Goal: Check status: Check status

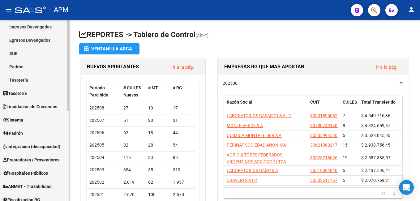
scroll to position [62, 0]
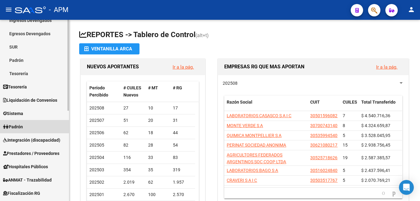
click at [22, 124] on span "Padrón" at bounding box center [13, 127] width 20 height 7
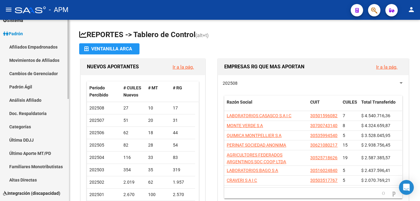
scroll to position [31, 0]
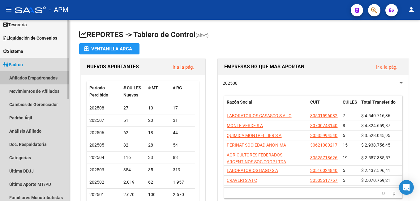
click at [38, 75] on link "Afiliados Empadronados" at bounding box center [34, 77] width 69 height 13
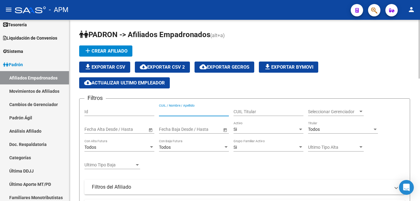
paste input "16861172"
type input "16861172"
click at [276, 125] on div "Si Activo" at bounding box center [269, 127] width 70 height 12
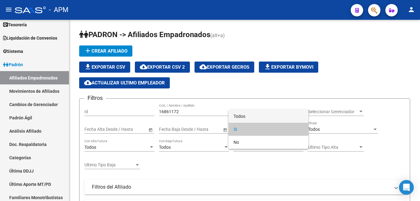
click at [274, 115] on span "Todos" at bounding box center [269, 116] width 70 height 13
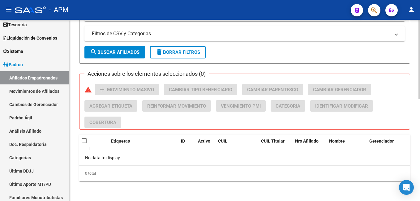
click at [118, 54] on span "search Buscar Afiliados" at bounding box center [115, 53] width 50 height 6
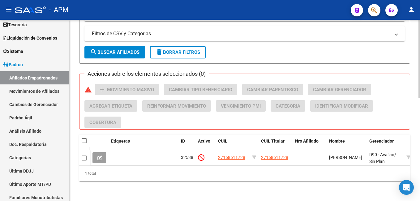
scroll to position [237, 0]
click at [97, 156] on button at bounding box center [100, 157] width 15 height 11
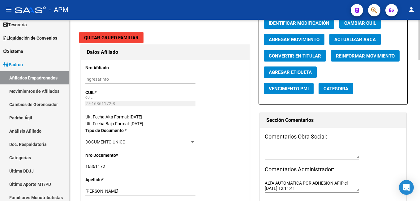
radio input "true"
type input "30-54608885-1"
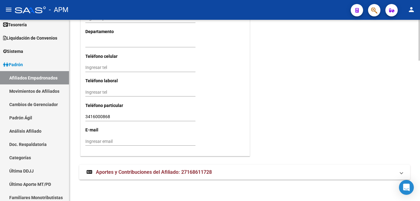
scroll to position [622, 0]
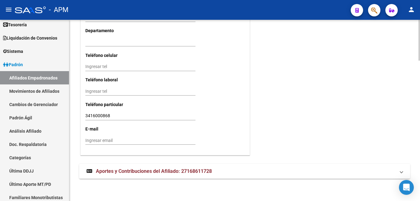
click at [202, 168] on span "Aportes y Contribuciones del Afiliado: 27168611728" at bounding box center [154, 171] width 116 height 6
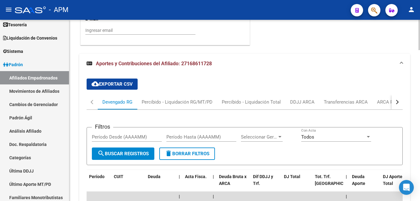
scroll to position [732, 0]
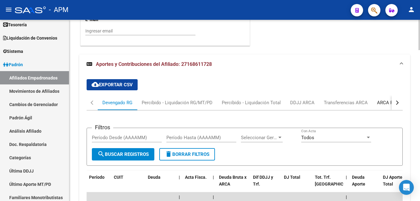
click at [383, 103] on div "ARCA Relaciones Laborales" at bounding box center [406, 102] width 58 height 7
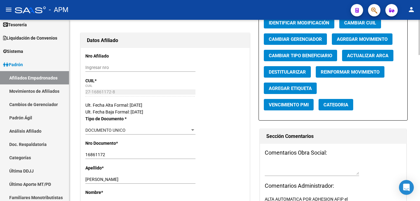
scroll to position [0, 0]
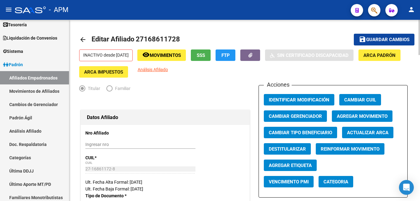
click at [205, 53] on span "SSS" at bounding box center [201, 56] width 8 height 6
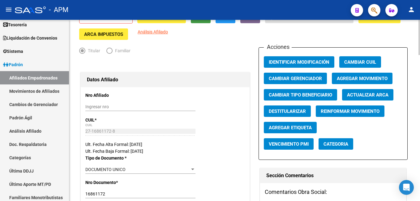
scroll to position [155, 0]
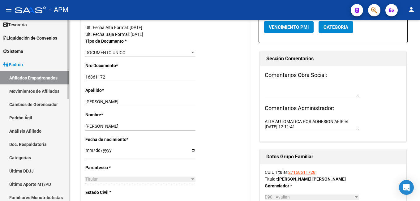
drag, startPoint x: 49, startPoint y: 69, endPoint x: 39, endPoint y: 76, distance: 11.2
click at [49, 69] on link "Padrón" at bounding box center [34, 64] width 69 height 13
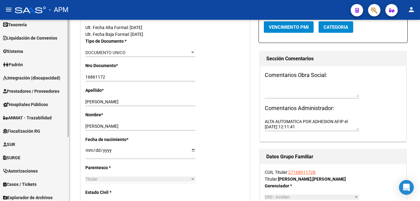
click at [39, 76] on mat-nav-list "Firma Express Reportes Tablero de Control Ingresos Percibidos Análisis de todos…" at bounding box center [34, 123] width 69 height 269
click at [28, 57] on link "Sistema" at bounding box center [34, 51] width 69 height 13
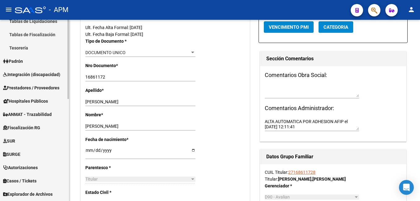
scroll to position [217, 0]
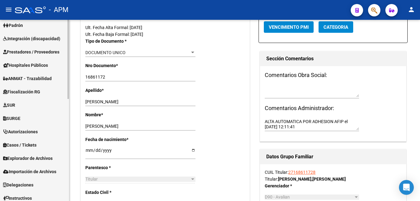
click at [23, 25] on span "Padrón" at bounding box center [13, 25] width 20 height 7
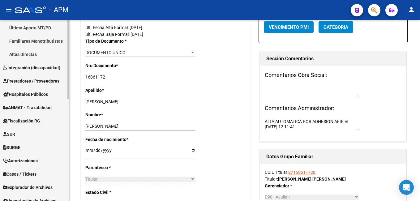
scroll to position [155, 0]
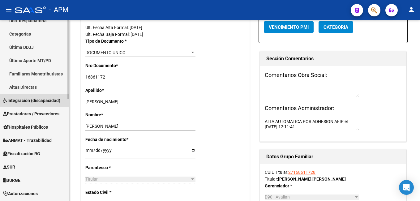
click at [37, 97] on link "Integración (discapacidad)" at bounding box center [34, 100] width 69 height 13
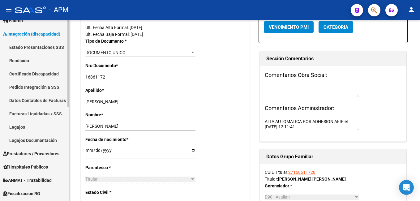
scroll to position [62, 0]
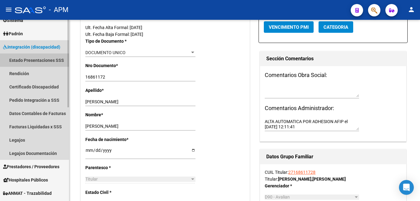
click at [34, 60] on link "Estado Presentaciones SSS" at bounding box center [34, 60] width 69 height 13
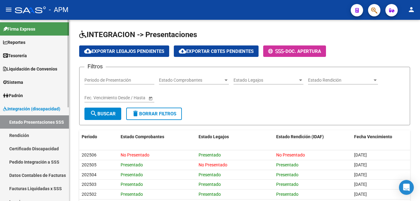
click at [29, 106] on span "Integración (discapacidad)" at bounding box center [31, 109] width 57 height 7
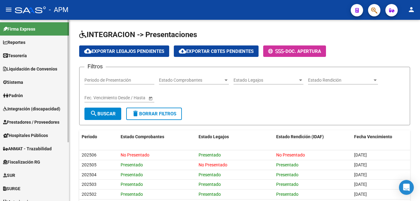
click at [29, 106] on span "Integración (discapacidad)" at bounding box center [31, 109] width 57 height 7
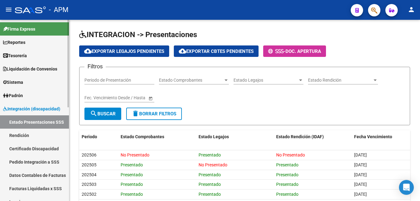
click at [30, 137] on link "Rendición" at bounding box center [34, 135] width 69 height 13
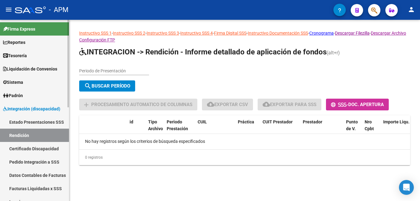
click at [33, 125] on link "Estado Presentaciones SSS" at bounding box center [34, 121] width 69 height 13
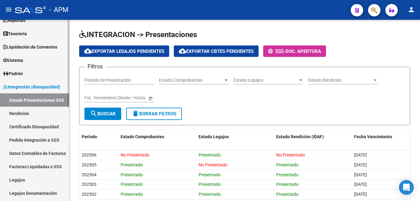
scroll to position [31, 0]
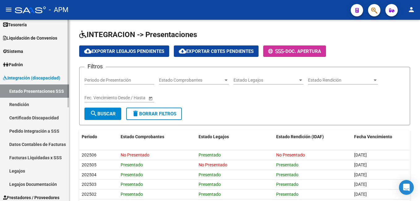
click at [28, 64] on link "Padrón" at bounding box center [34, 64] width 69 height 13
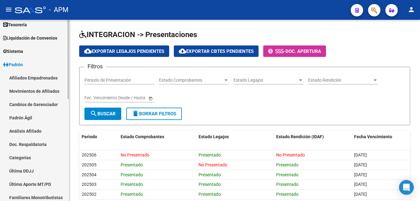
click at [38, 76] on link "Afiliados Empadronados" at bounding box center [34, 77] width 69 height 13
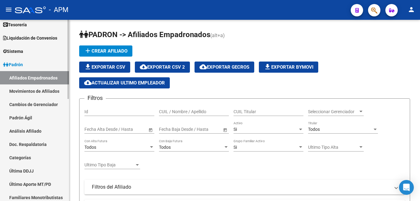
click at [42, 89] on link "Movimientos de Afiliados" at bounding box center [34, 91] width 69 height 13
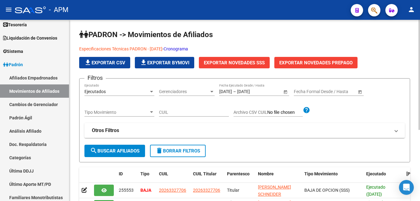
click at [188, 48] on link "Cronograma" at bounding box center [176, 48] width 24 height 5
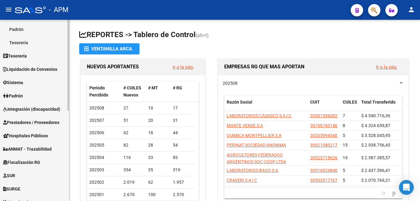
scroll to position [124, 0]
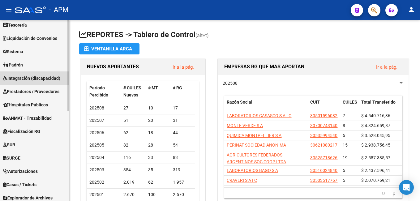
click at [33, 80] on span "Integración (discapacidad)" at bounding box center [31, 78] width 57 height 7
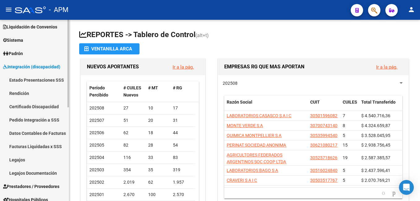
scroll to position [31, 0]
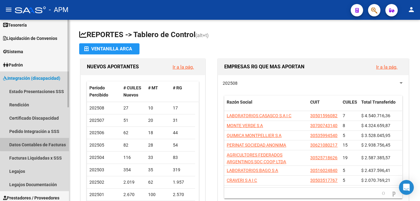
click at [41, 142] on link "Datos Contables de Facturas" at bounding box center [34, 144] width 69 height 13
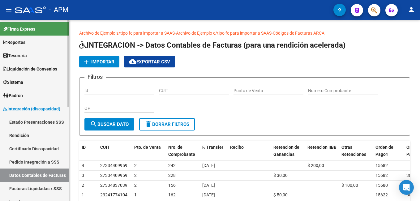
click at [20, 134] on link "Rendición" at bounding box center [34, 135] width 69 height 13
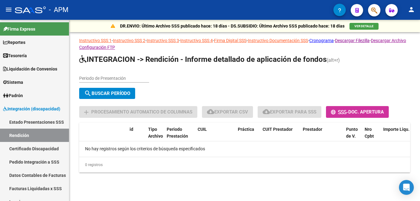
click at [103, 77] on input "Periodo de Presentación" at bounding box center [114, 78] width 70 height 5
type input "202505"
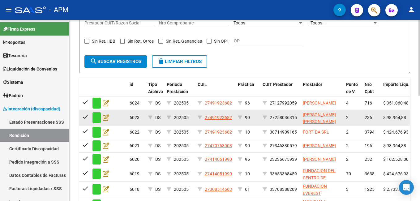
scroll to position [155, 0]
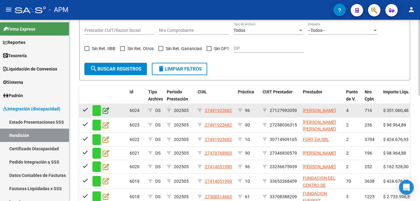
click at [106, 113] on icon at bounding box center [106, 110] width 7 height 7
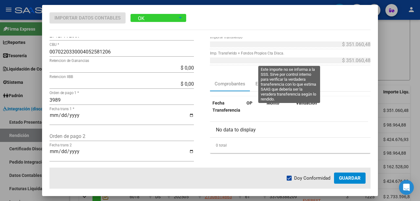
scroll to position [31, 0]
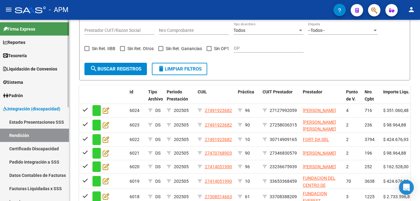
click at [36, 120] on link "Estado Presentaciones SSS" at bounding box center [34, 121] width 69 height 13
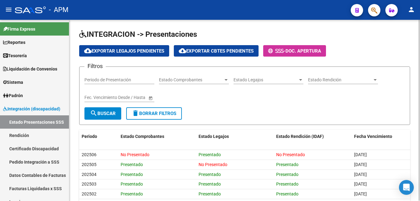
scroll to position [85, 0]
